Goal: Find specific page/section: Find specific page/section

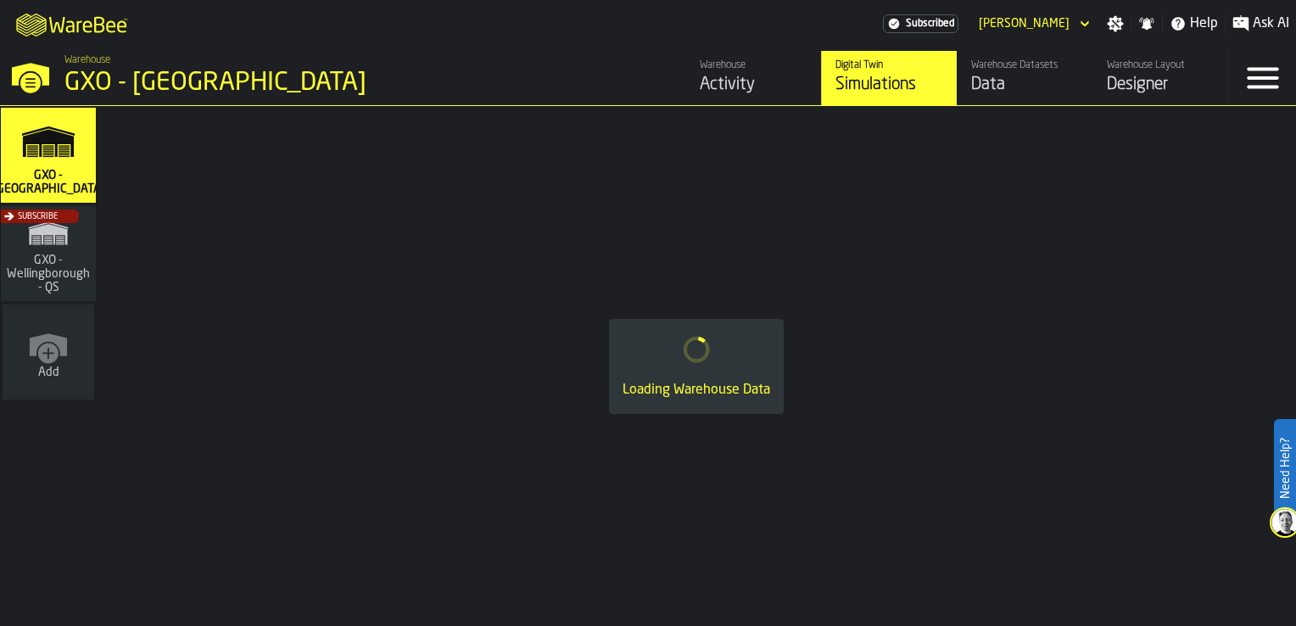
click at [719, 70] on div "Warehouse" at bounding box center [754, 65] width 108 height 12
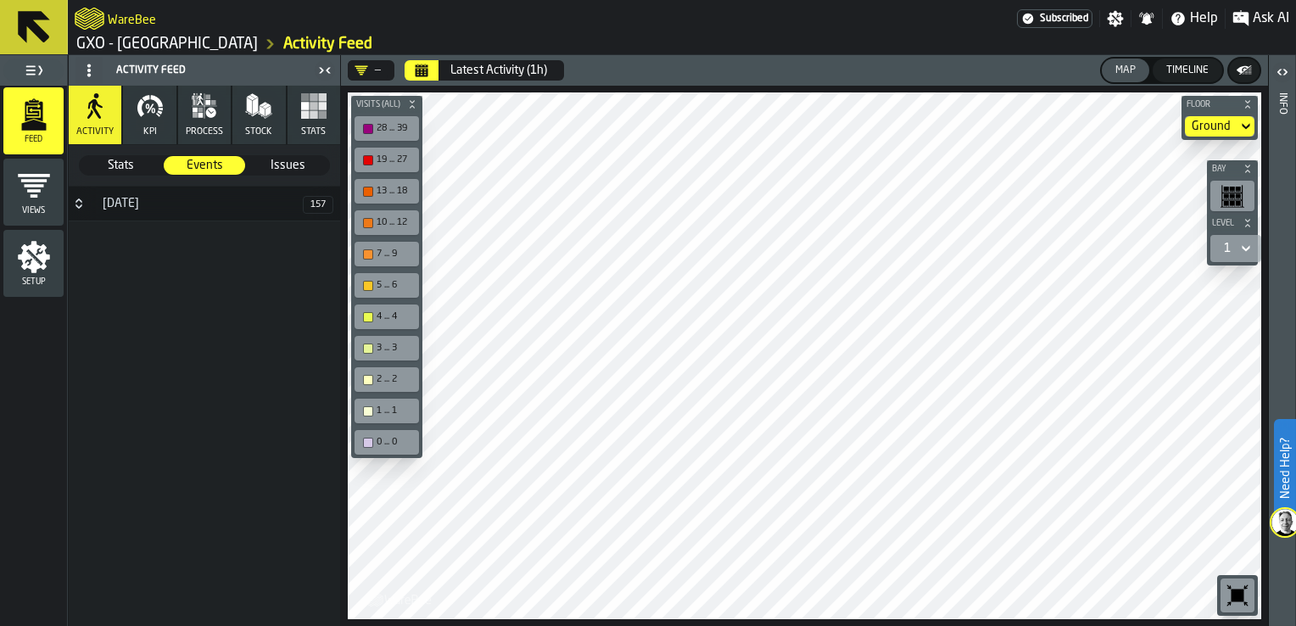
click at [532, 65] on div "Latest Activity (1h)" at bounding box center [498, 71] width 97 height 14
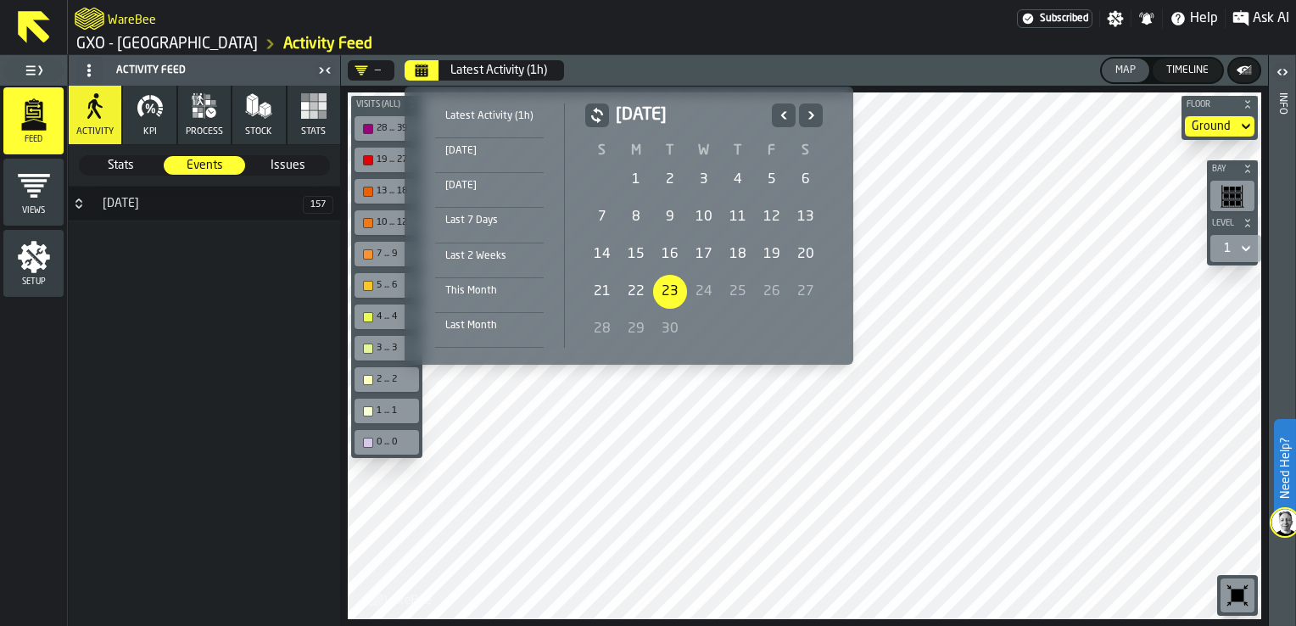
click at [491, 219] on div "Last 7 Days" at bounding box center [489, 220] width 109 height 19
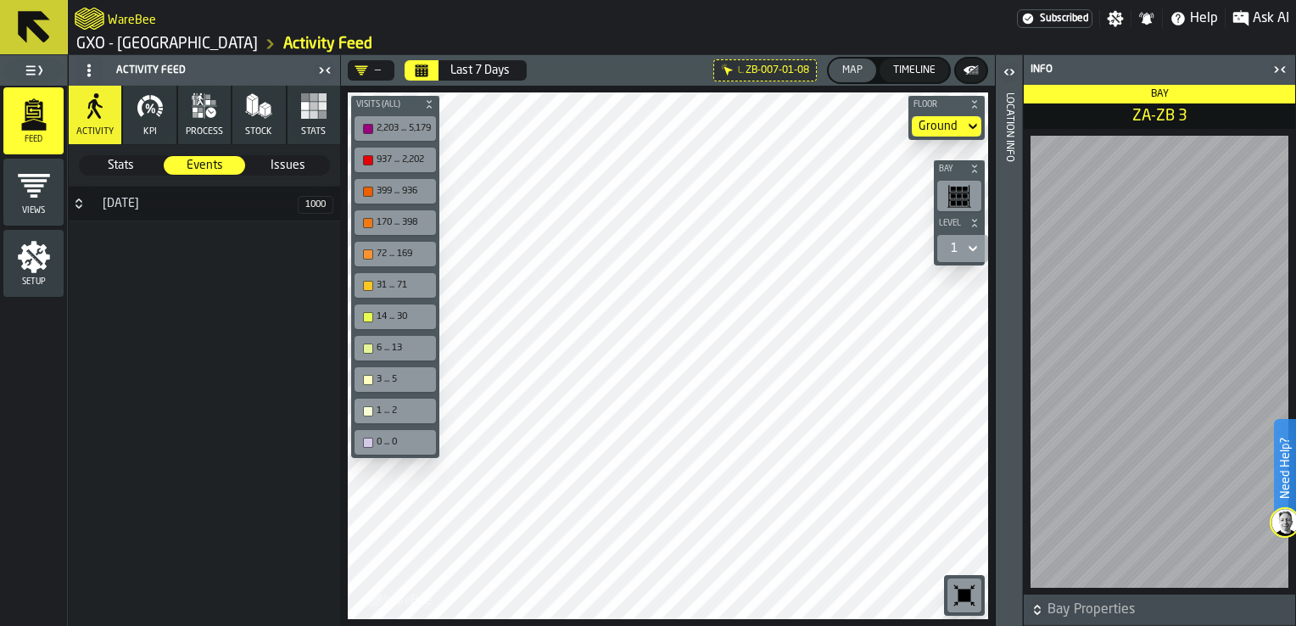
click at [1279, 65] on icon "button-toggle-Close me" at bounding box center [1280, 69] width 20 height 20
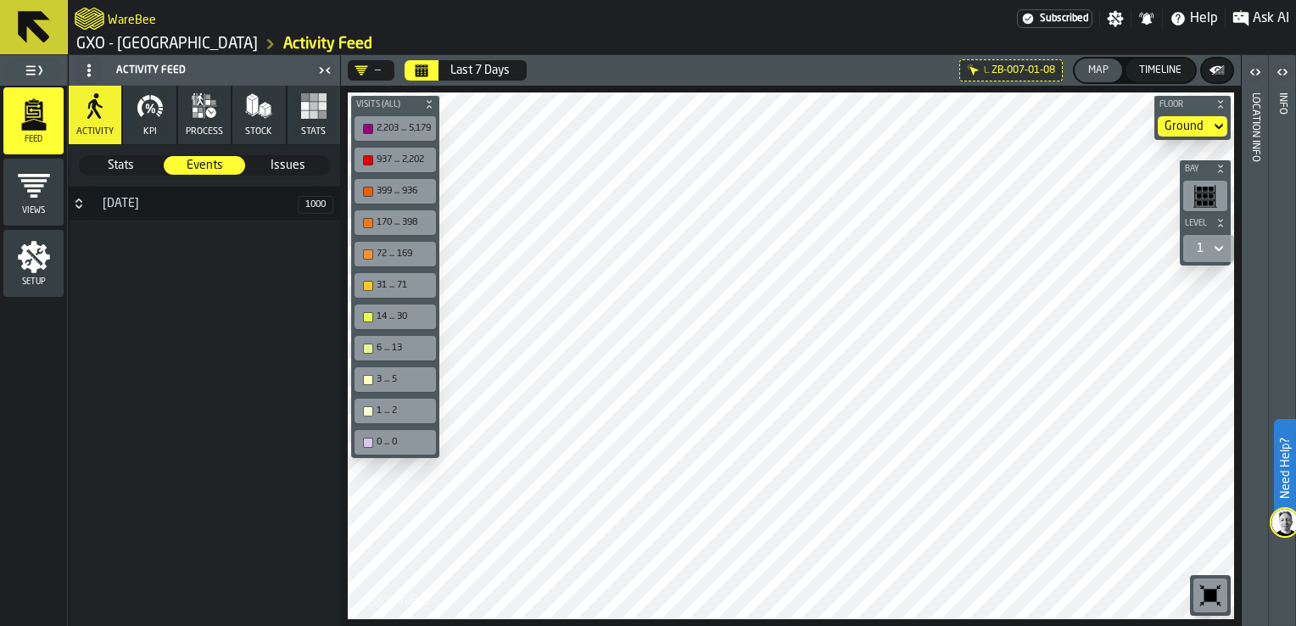
click at [991, 625] on html "Need Help? WareBee Subscribed Settings Notifications Help Ask AI GXO - Wellingb…" at bounding box center [648, 313] width 1296 height 626
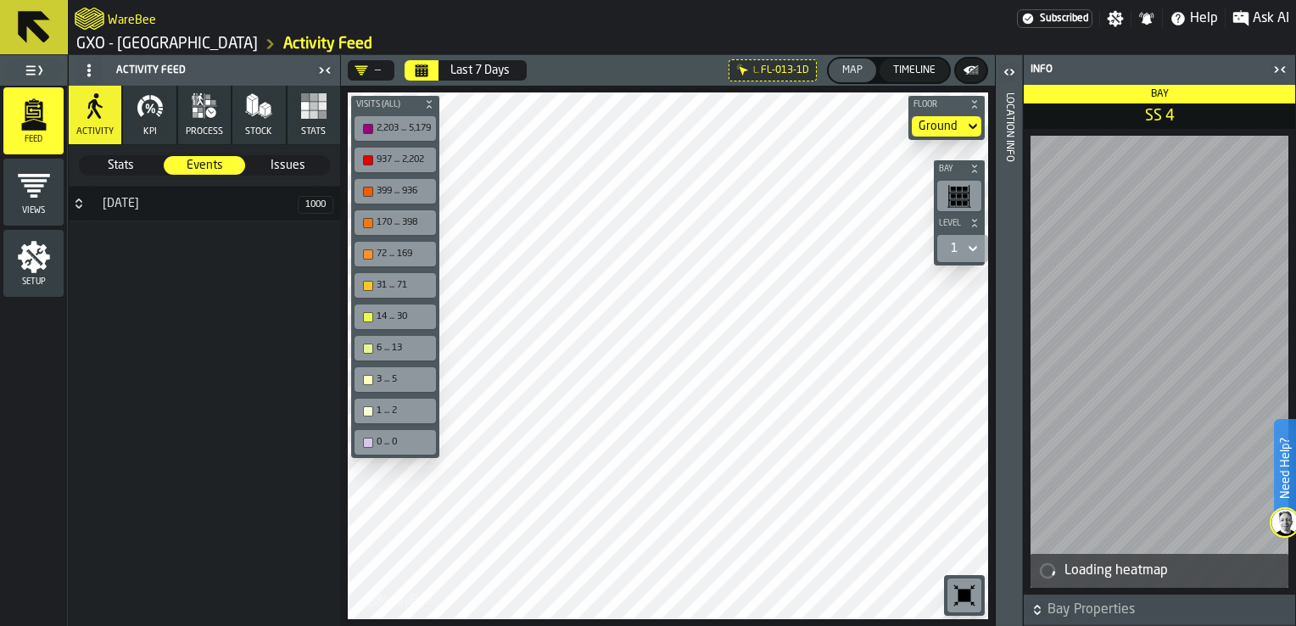
click at [1277, 67] on icon "button-toggle-Close me" at bounding box center [1276, 69] width 4 height 6
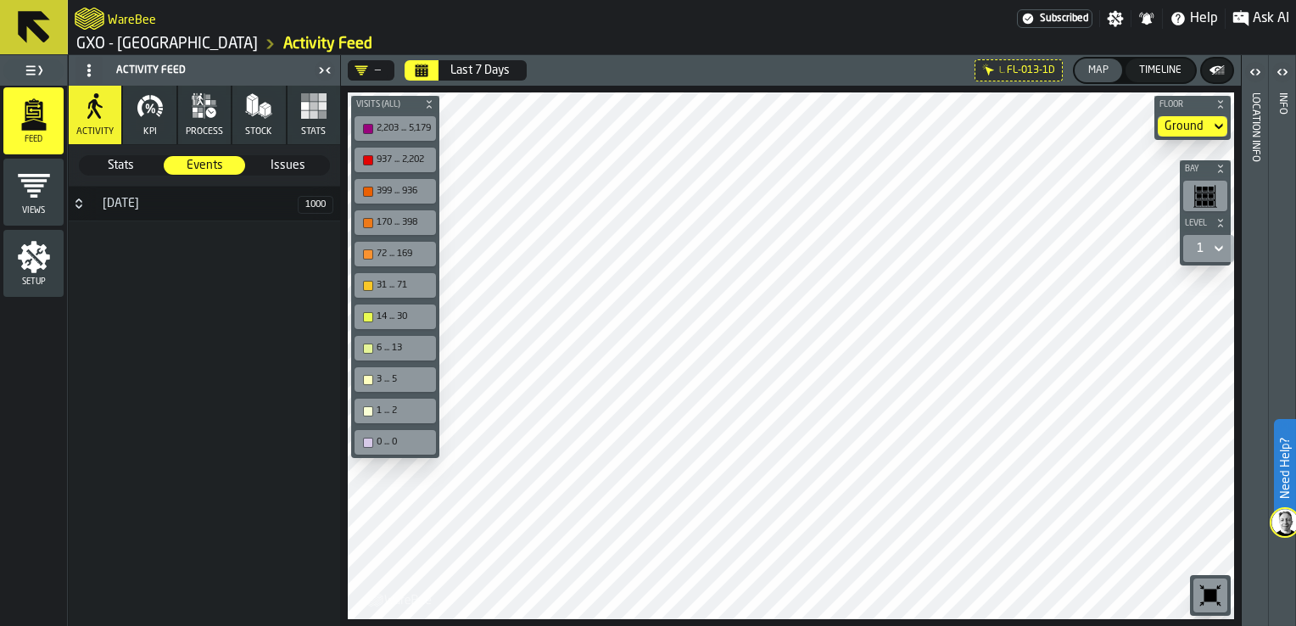
click at [959, 40] on main "WareBee Subscribed Settings Notifications Help Ask AI GXO - Wellingborough Acti…" at bounding box center [648, 313] width 1296 height 626
click at [153, 126] on span "KPI" at bounding box center [150, 131] width 14 height 11
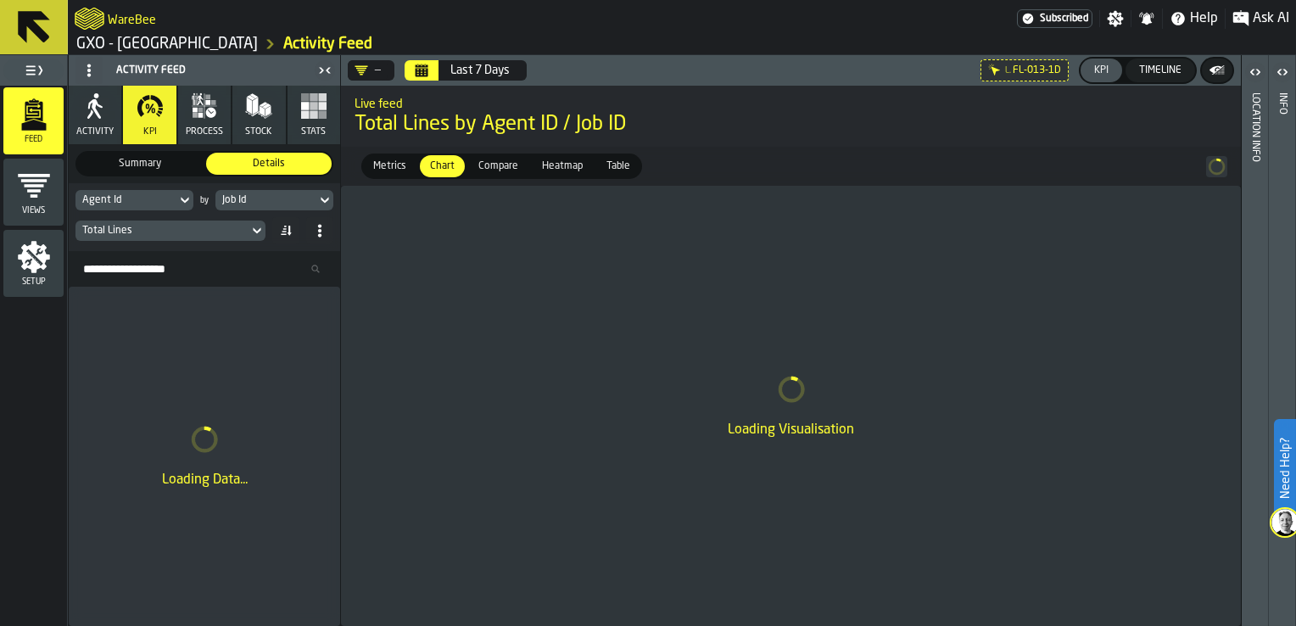
click at [207, 129] on span "process" at bounding box center [204, 131] width 37 height 11
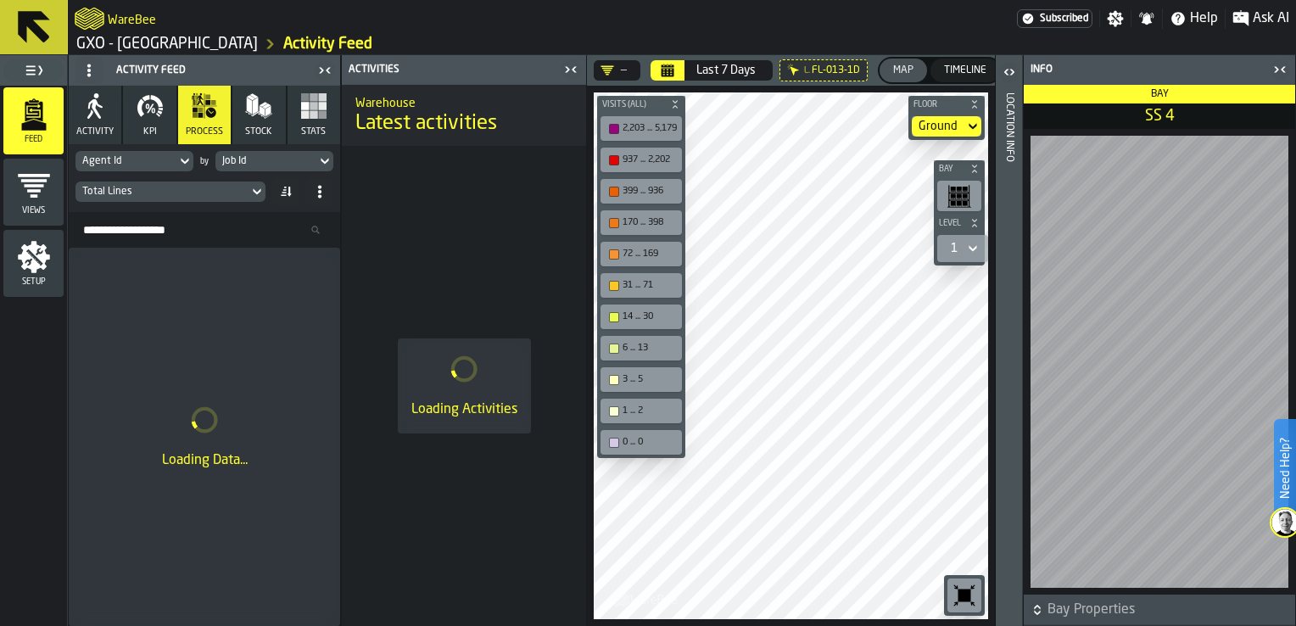
click at [1273, 68] on icon "button-toggle-Close me" at bounding box center [1280, 69] width 20 height 20
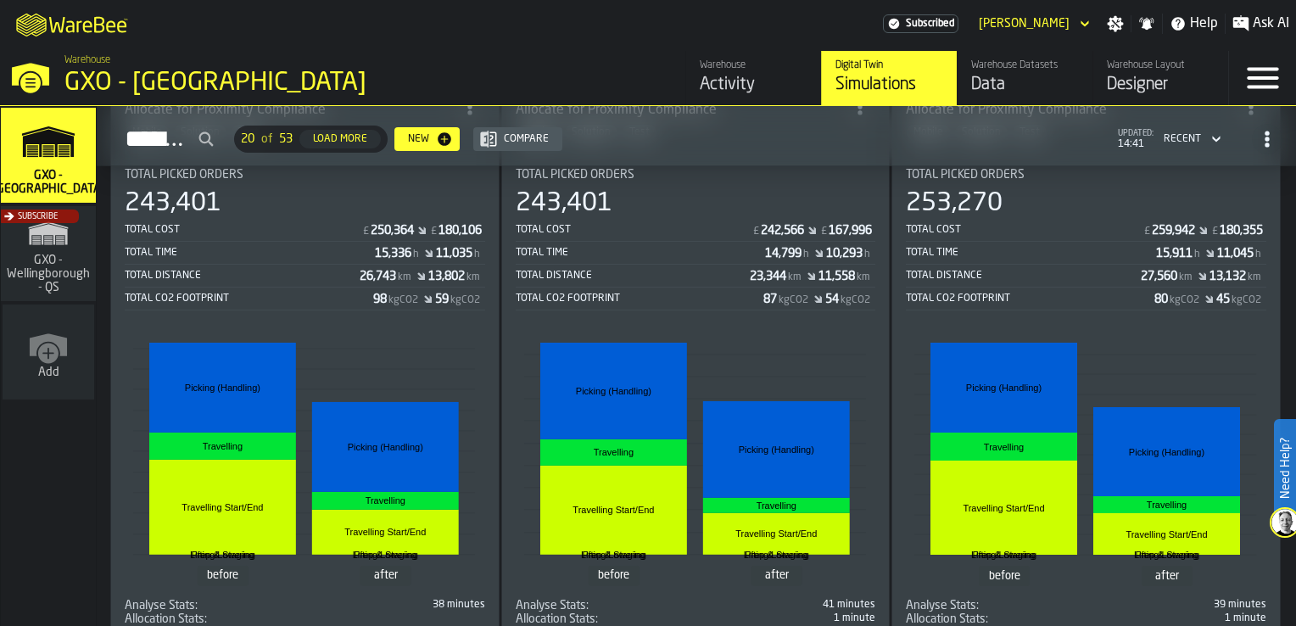
scroll to position [175, 0]
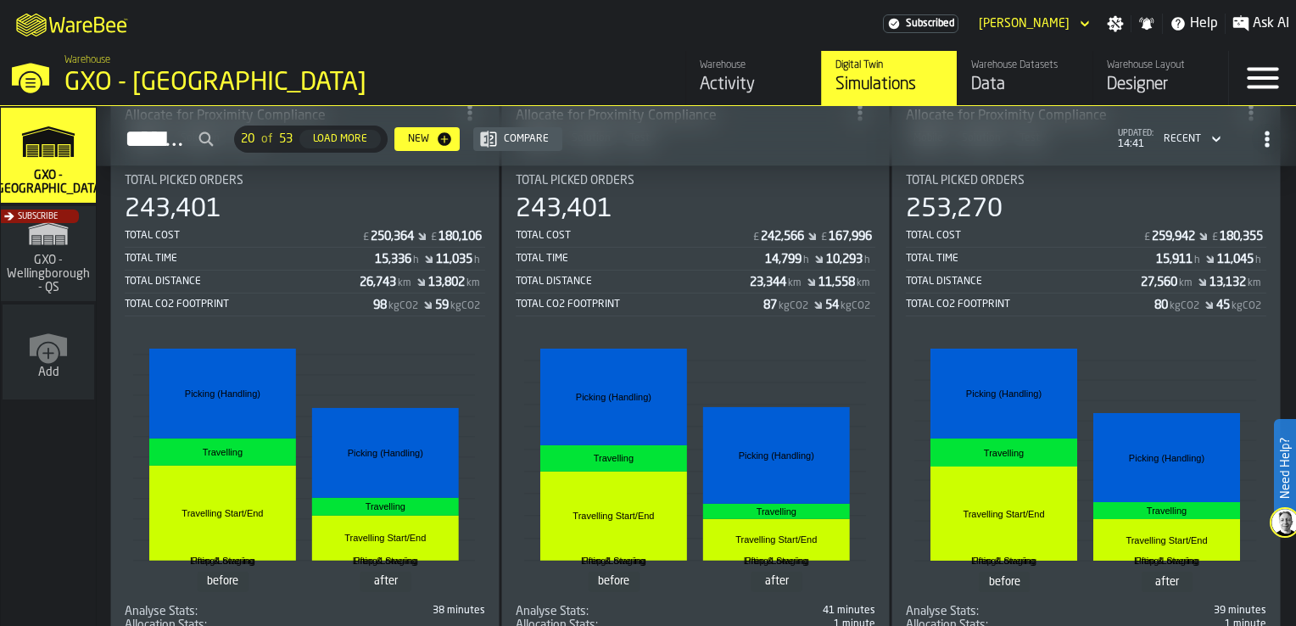
click at [438, 366] on rect "stat-" at bounding box center [304, 467] width 342 height 254
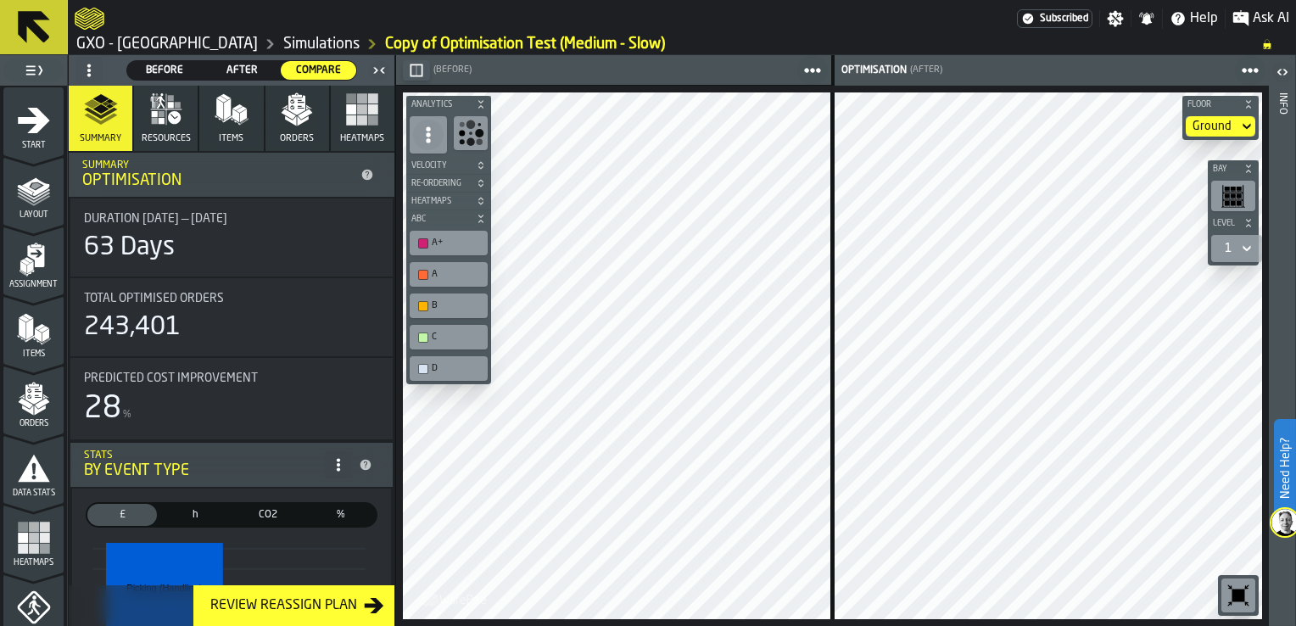
click at [41, 46] on icon at bounding box center [34, 27] width 41 height 41
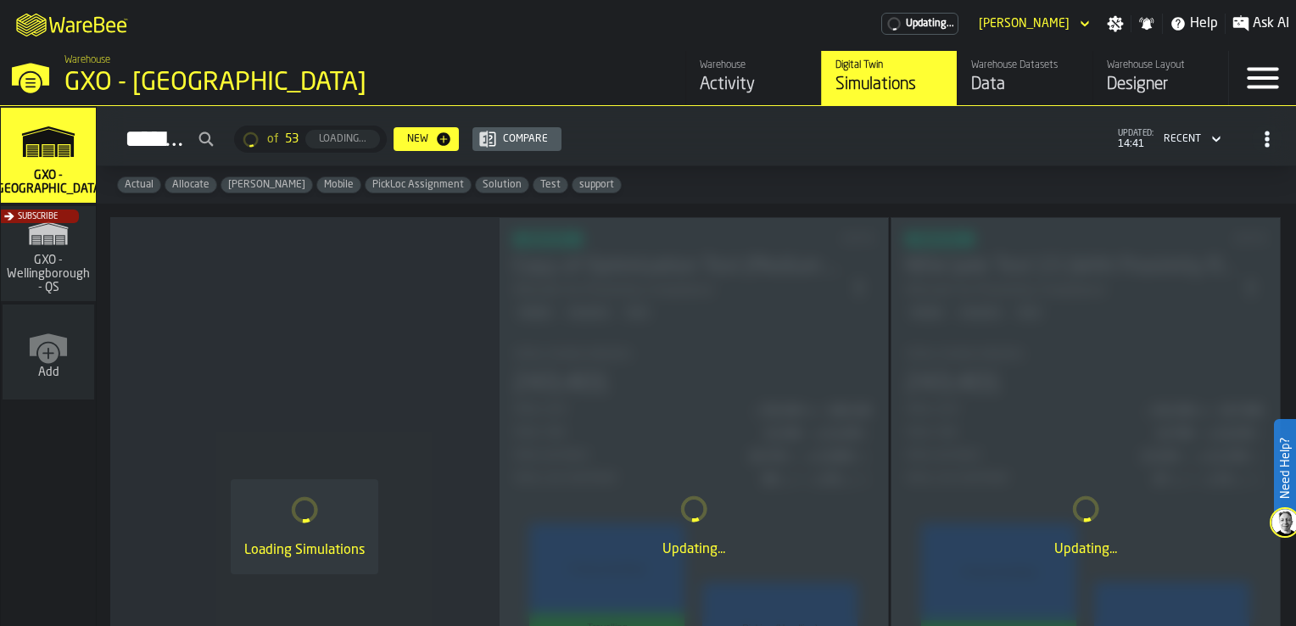
click at [75, 245] on div "Subscribe" at bounding box center [44, 259] width 95 height 98
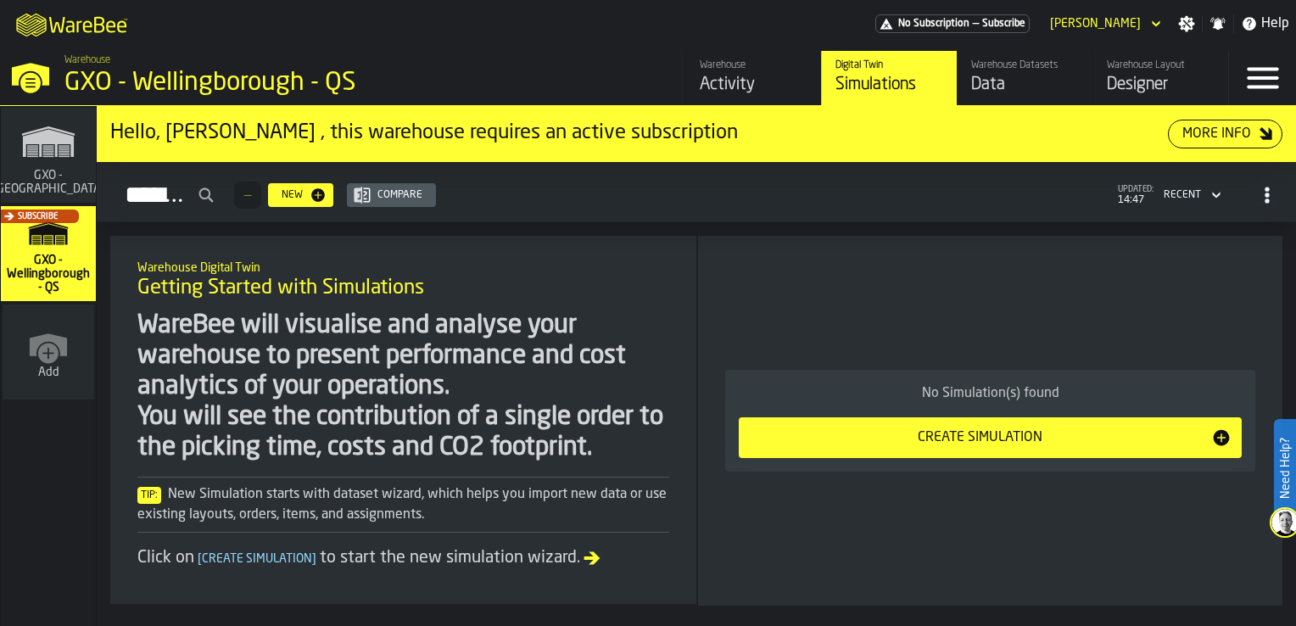
click at [1104, 83] on link "Warehouse Layout Designer" at bounding box center [1161, 78] width 136 height 54
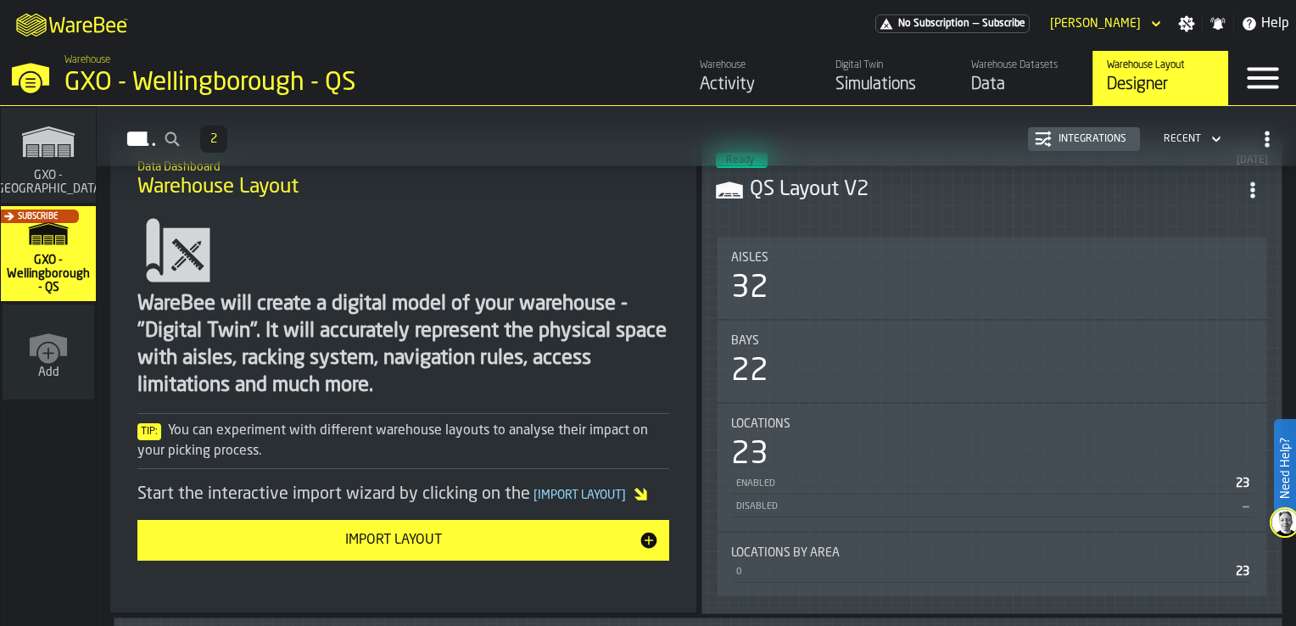
scroll to position [160, 0]
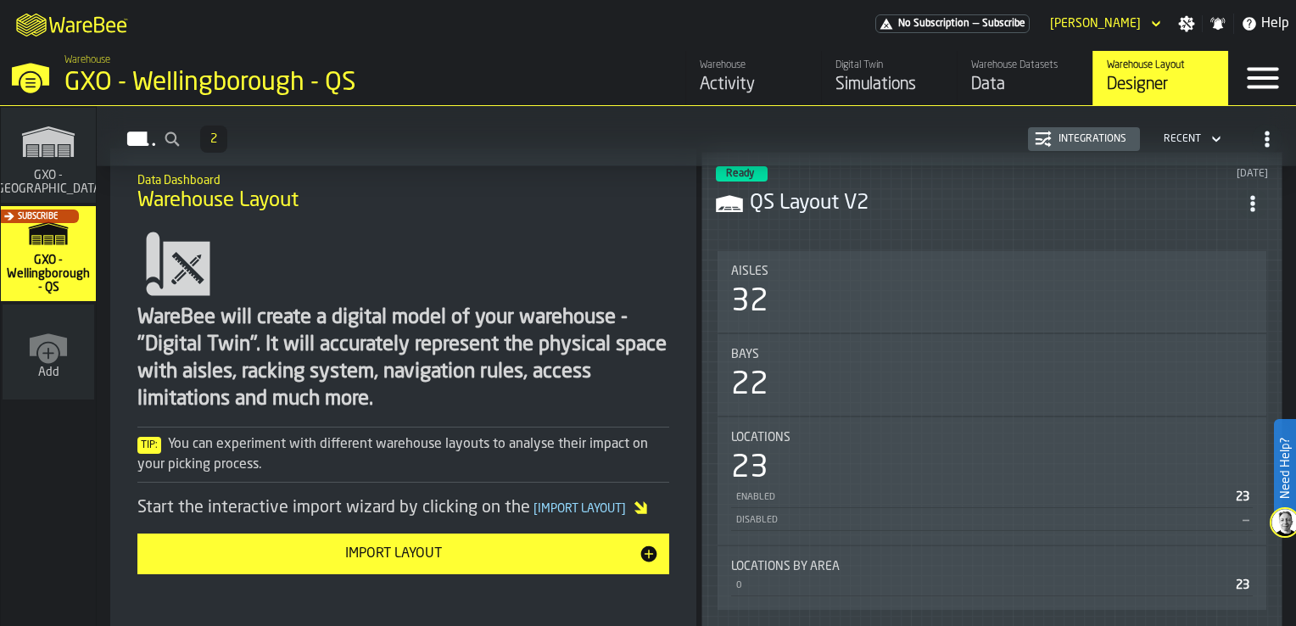
click at [953, 215] on header "Ready [DATE] QS Layout V2" at bounding box center [992, 200] width 552 height 68
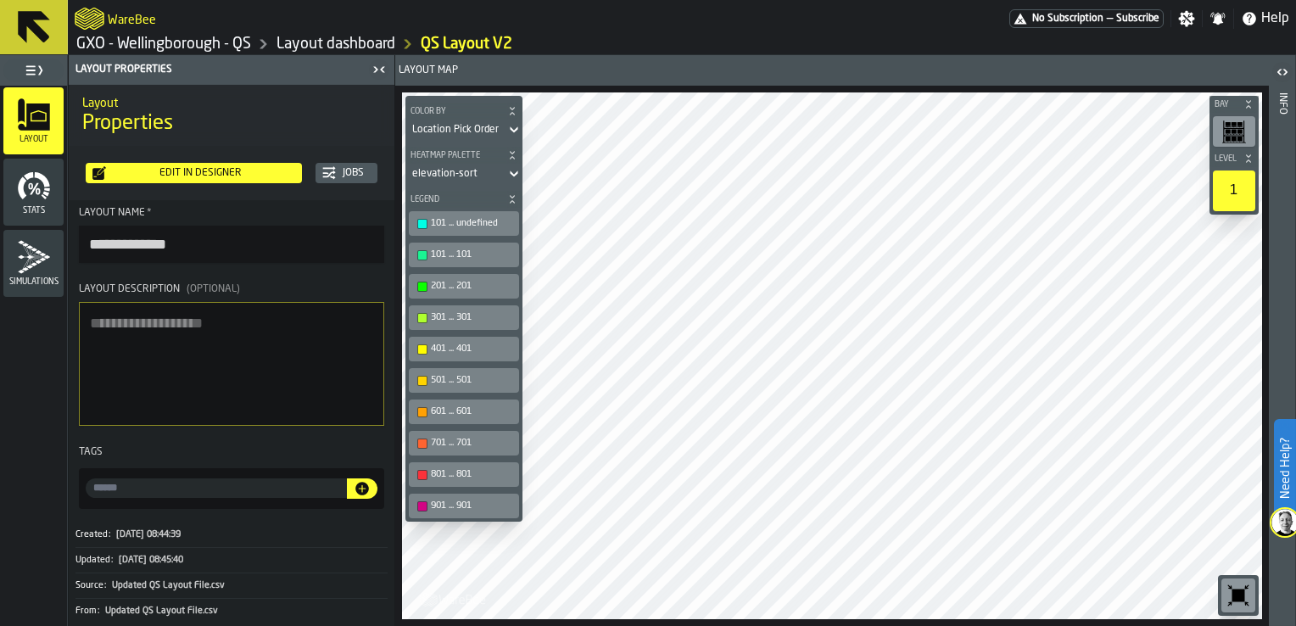
click at [155, 46] on link "GXO - Wellingborough - QS" at bounding box center [163, 44] width 175 height 19
